Goal: Communication & Community: Answer question/provide support

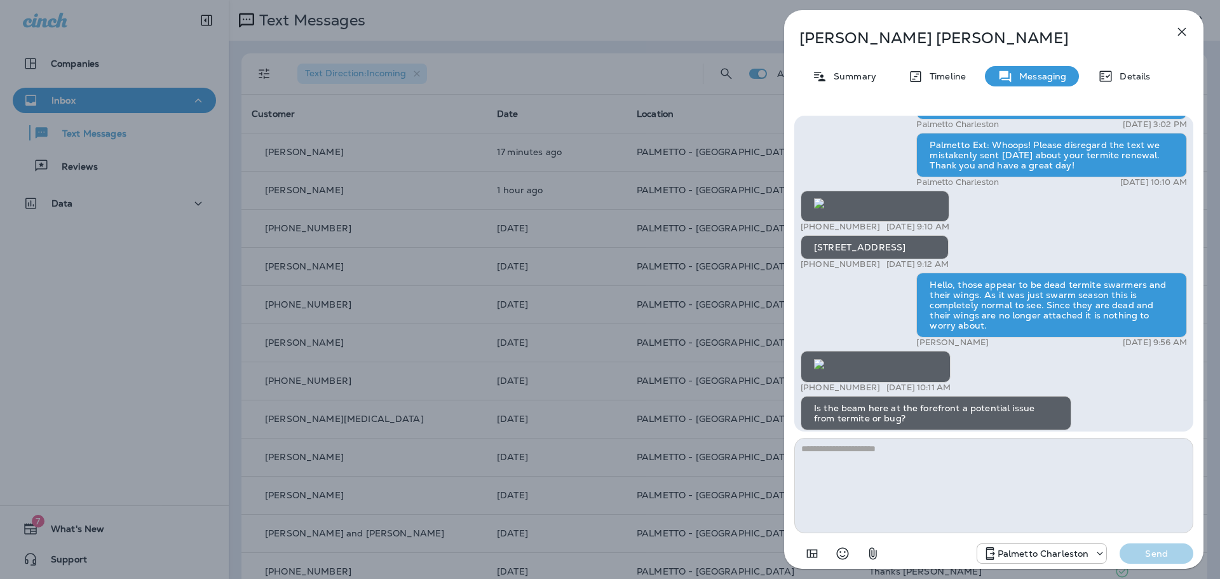
scroll to position [-23, 0]
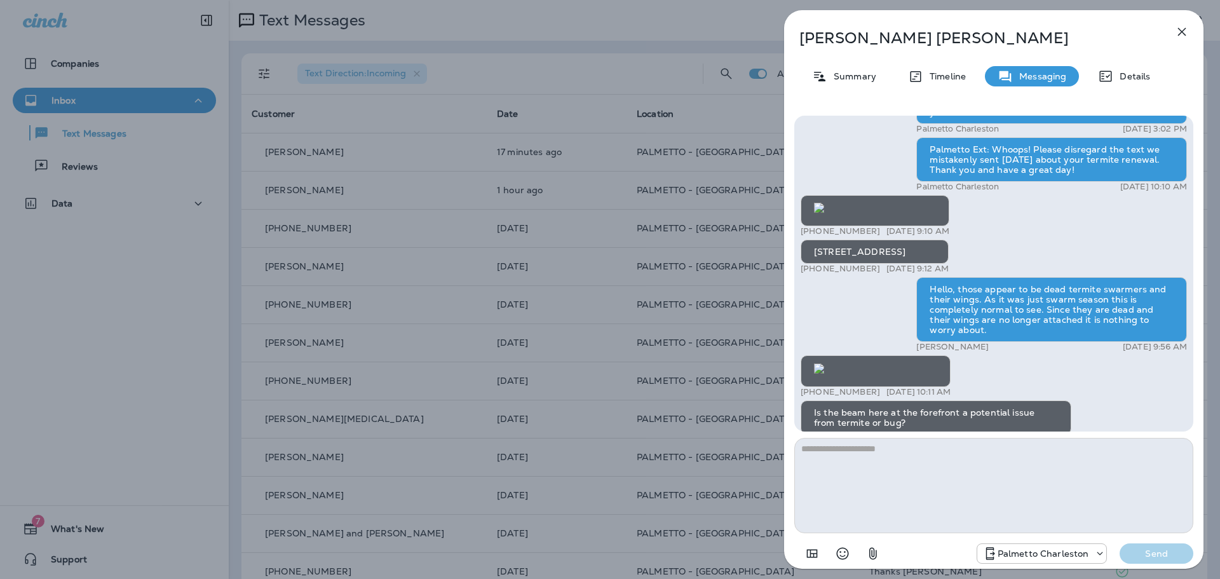
click at [1188, 30] on icon "button" at bounding box center [1181, 31] width 15 height 15
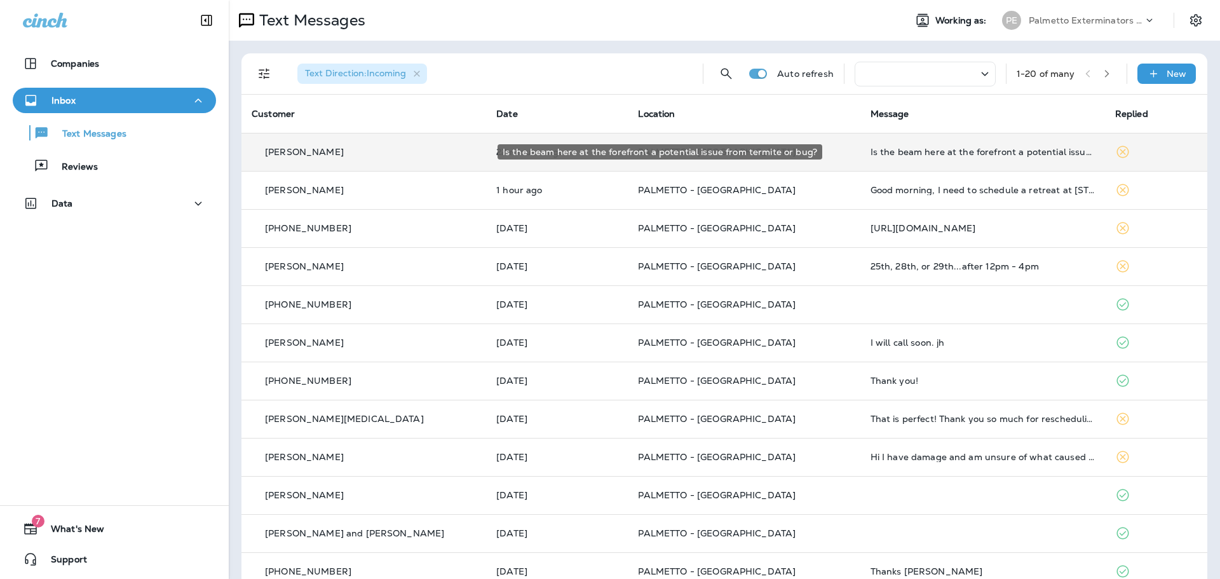
click at [955, 154] on div "Is the beam here at the forefront a potential issue from termite or bug?" at bounding box center [983, 152] width 224 height 10
